Goal: Task Accomplishment & Management: Use online tool/utility

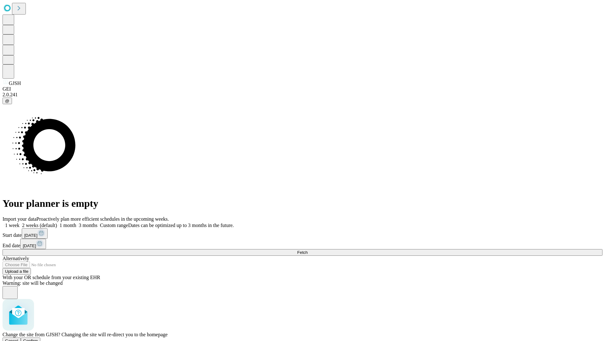
click at [38, 338] on span "Confirm" at bounding box center [30, 340] width 15 height 5
click at [76, 222] on label "1 month" at bounding box center [66, 224] width 19 height 5
click at [308, 250] on span "Fetch" at bounding box center [302, 252] width 10 height 5
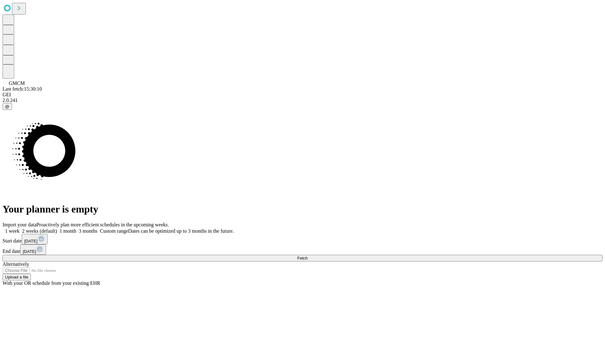
click at [76, 228] on label "1 month" at bounding box center [66, 230] width 19 height 5
click at [308, 255] on span "Fetch" at bounding box center [302, 257] width 10 height 5
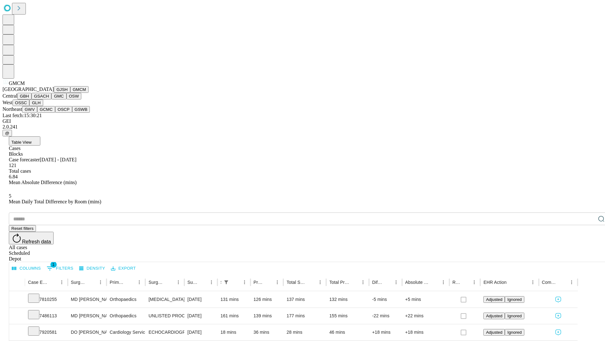
click at [32, 99] on button "GBH" at bounding box center [24, 96] width 14 height 7
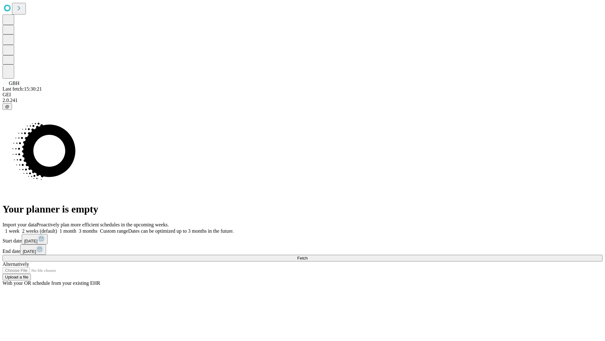
click at [308, 255] on span "Fetch" at bounding box center [302, 257] width 10 height 5
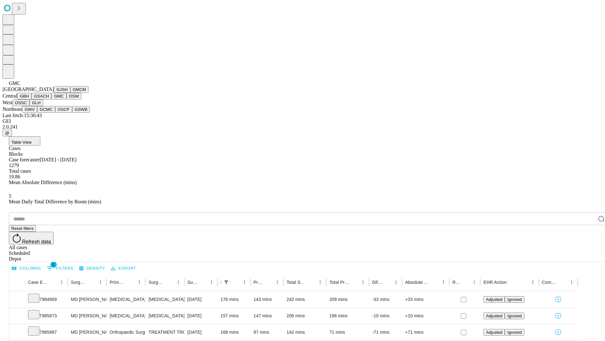
click at [67, 99] on button "OSW" at bounding box center [74, 96] width 15 height 7
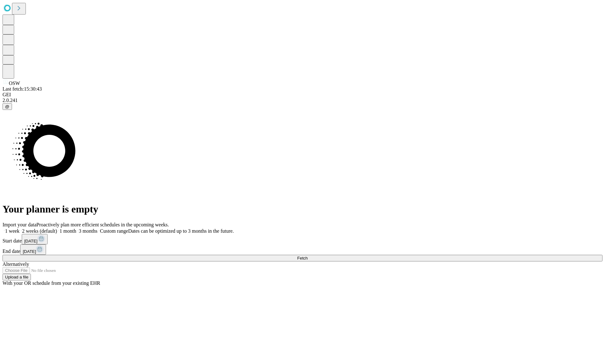
click at [76, 228] on label "1 month" at bounding box center [66, 230] width 19 height 5
click at [308, 255] on span "Fetch" at bounding box center [302, 257] width 10 height 5
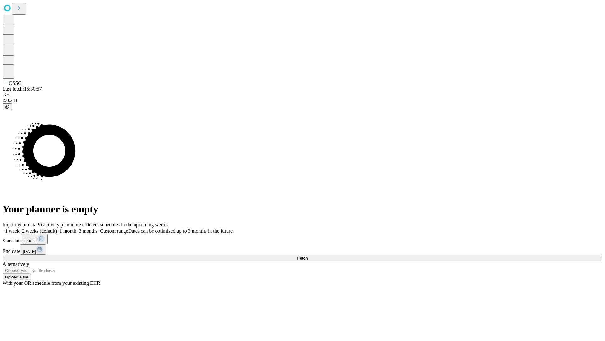
click at [76, 228] on label "1 month" at bounding box center [66, 230] width 19 height 5
click at [308, 255] on span "Fetch" at bounding box center [302, 257] width 10 height 5
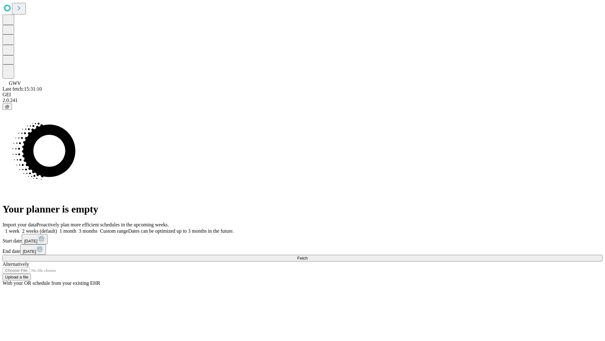
click at [308, 255] on span "Fetch" at bounding box center [302, 257] width 10 height 5
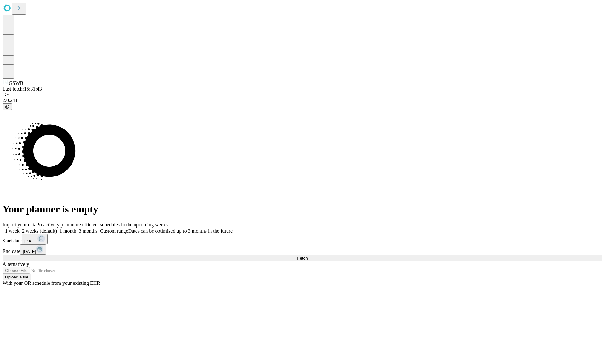
click at [308, 255] on span "Fetch" at bounding box center [302, 257] width 10 height 5
